Goal: Communication & Community: Share content

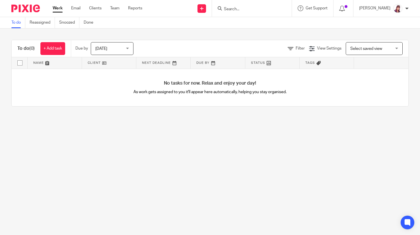
click at [246, 8] on input "Search" at bounding box center [248, 9] width 51 height 5
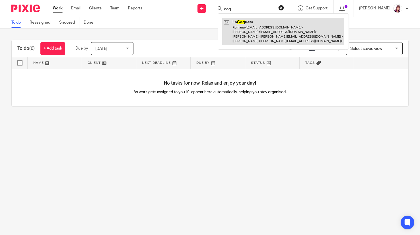
type input "coq"
click at [256, 38] on link at bounding box center [283, 31] width 122 height 27
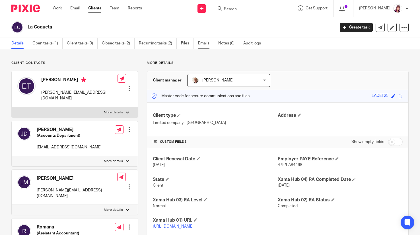
click at [201, 43] on link "Emails" at bounding box center [206, 43] width 16 height 11
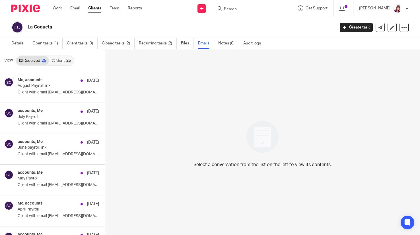
click at [58, 61] on link "Sent 25" at bounding box center [61, 60] width 24 height 9
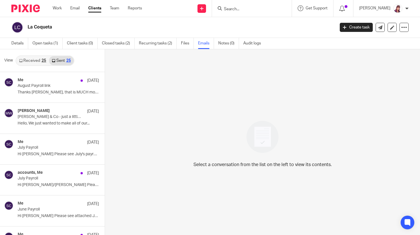
scroll to position [1, 0]
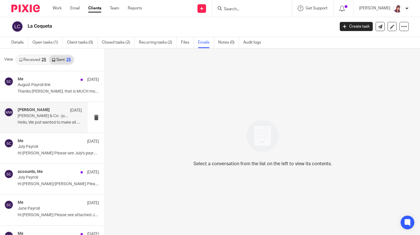
click at [42, 116] on p "Lilley & Co - just a little warning about Xero software billing scam emails cir…" at bounding box center [44, 116] width 52 height 5
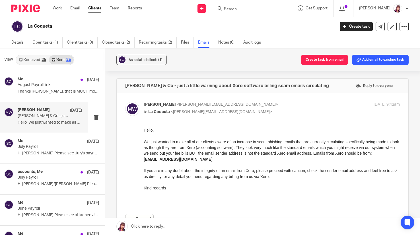
scroll to position [0, 0]
click at [18, 42] on link "Details" at bounding box center [19, 42] width 17 height 11
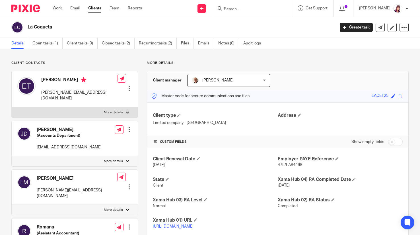
scroll to position [28, 0]
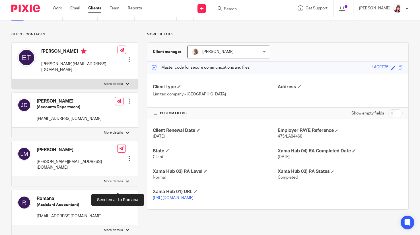
click at [119, 196] on icon at bounding box center [119, 198] width 4 height 4
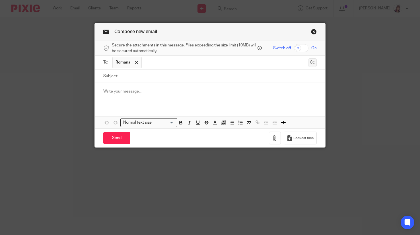
click at [310, 63] on button "Cc" at bounding box center [312, 62] width 9 height 9
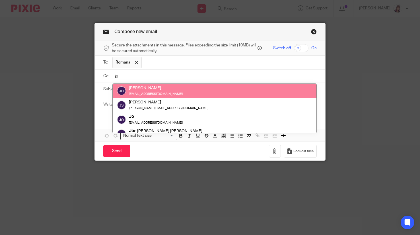
type input "jo"
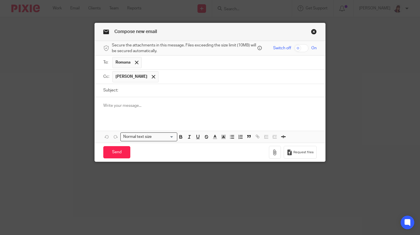
click at [166, 83] on form "Secure the attachments in this message. Files exceeding the size limit (10MB) w…" at bounding box center [210, 101] width 231 height 121
click at [303, 46] on input "checkbox" at bounding box center [301, 48] width 15 height 8
checkbox input "true"
click at [273, 152] on icon "button" at bounding box center [275, 152] width 6 height 6
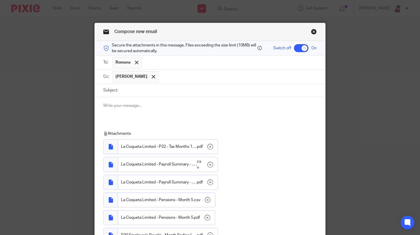
click at [136, 91] on input "Subject:" at bounding box center [219, 90] width 196 height 13
type input "August Payroll"
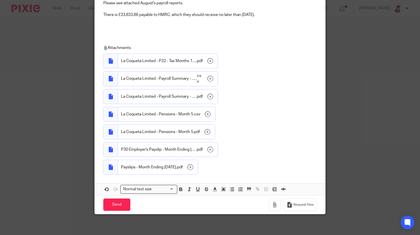
scroll to position [116, 0]
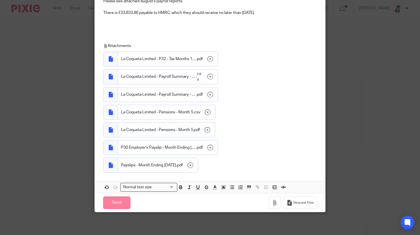
click at [114, 203] on input "Send" at bounding box center [116, 202] width 27 height 12
